Goal: Navigation & Orientation: Go to known website

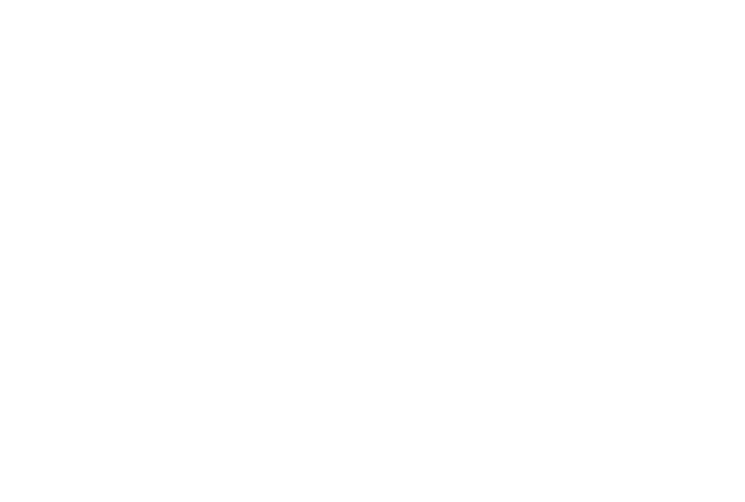
click at [74, 5] on html "> ✕ Empowered Hearts Ministry FREE VIEW Notifications" at bounding box center [372, 2] width 745 height 5
